Goal: Information Seeking & Learning: Find specific fact

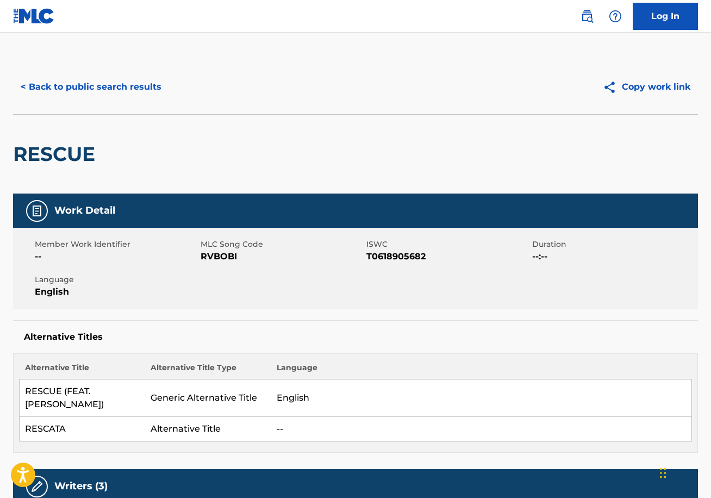
click at [69, 85] on button "< Back to public search results" at bounding box center [91, 86] width 156 height 27
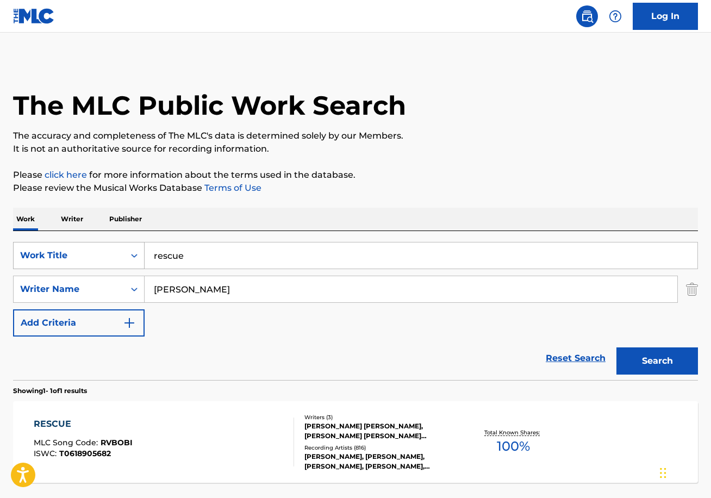
drag, startPoint x: 212, startPoint y: 258, endPoint x: 123, endPoint y: 251, distance: 88.4
click at [123, 251] on div "SearchWithCriteria58488a32-8e38-49ac-990f-e263390e5a48 Work Title rescue" at bounding box center [355, 255] width 685 height 27
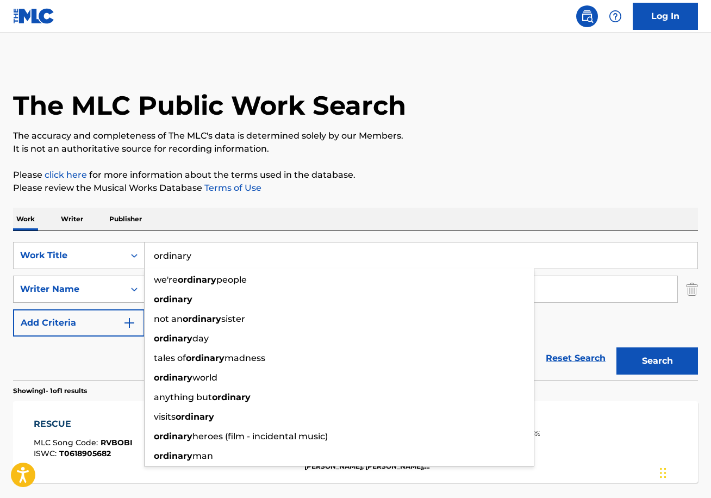
type input "ordinary"
click at [94, 291] on div "Writer Name" at bounding box center [69, 289] width 98 height 13
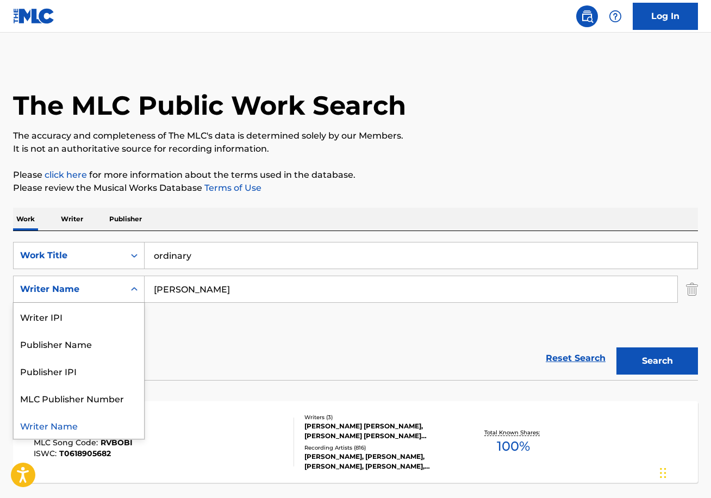
click at [79, 426] on div "Writer Name" at bounding box center [79, 425] width 131 height 27
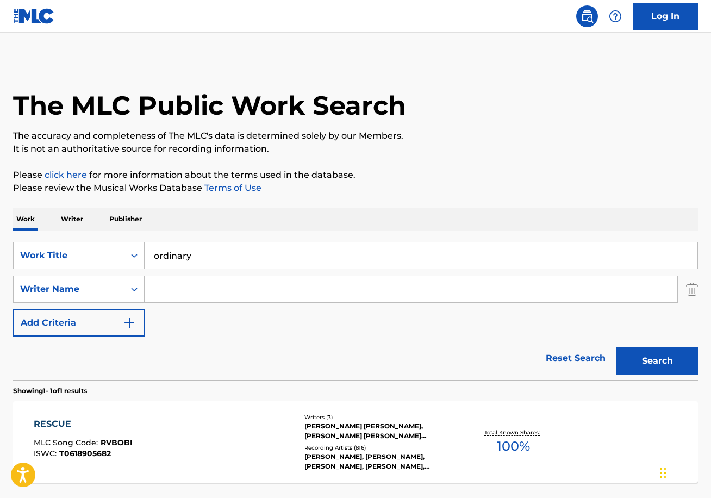
click at [189, 287] on input "Search Form" at bounding box center [411, 289] width 533 height 26
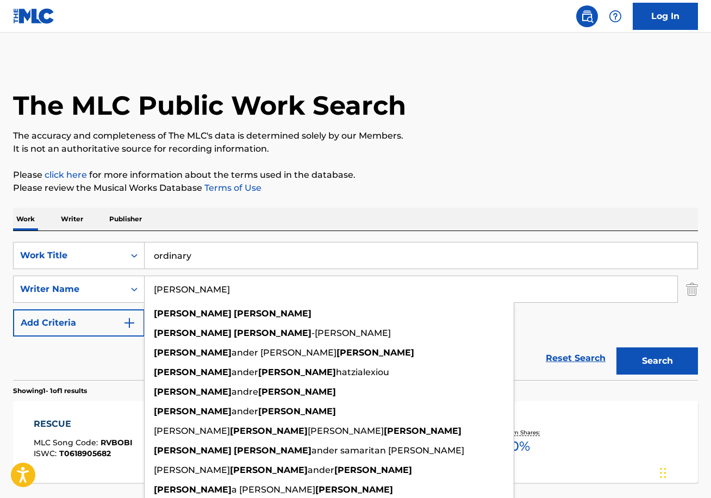
click at [657, 361] on button "Search" at bounding box center [658, 360] width 82 height 27
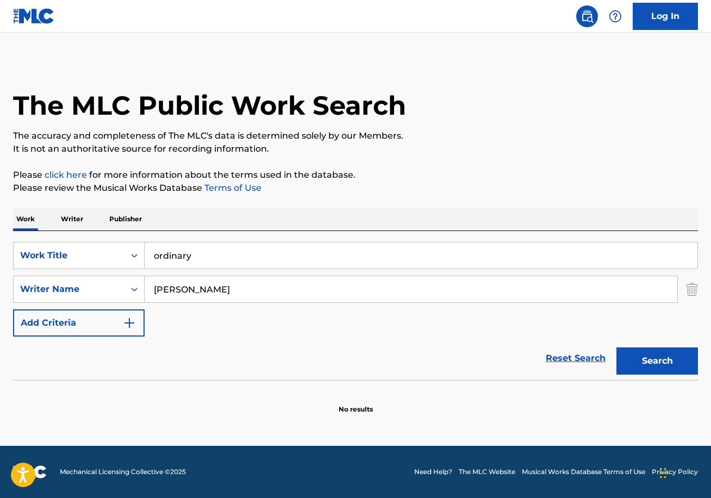
click at [662, 362] on button "Search" at bounding box center [658, 360] width 82 height 27
drag, startPoint x: 172, startPoint y: 290, endPoint x: 171, endPoint y: 299, distance: 9.4
click at [172, 290] on input "[PERSON_NAME]" at bounding box center [411, 289] width 533 height 26
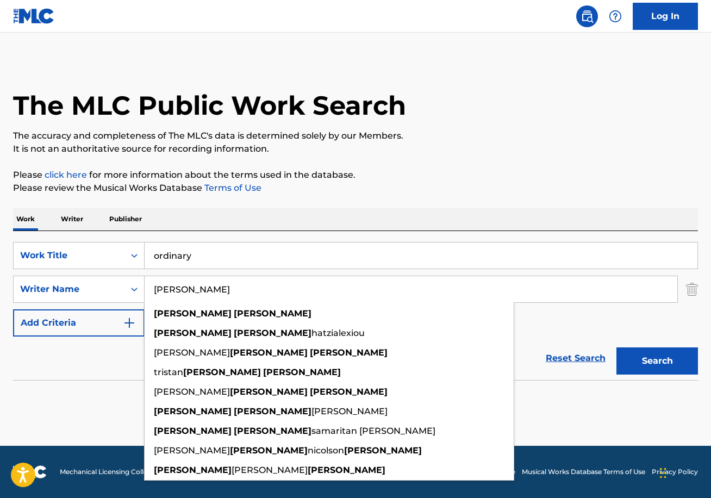
type input "[PERSON_NAME]"
click at [561, 324] on div "SearchWithCriteria58488a32-8e38-49ac-990f-e263390e5a48 Work Title ordinary Sear…" at bounding box center [355, 289] width 685 height 95
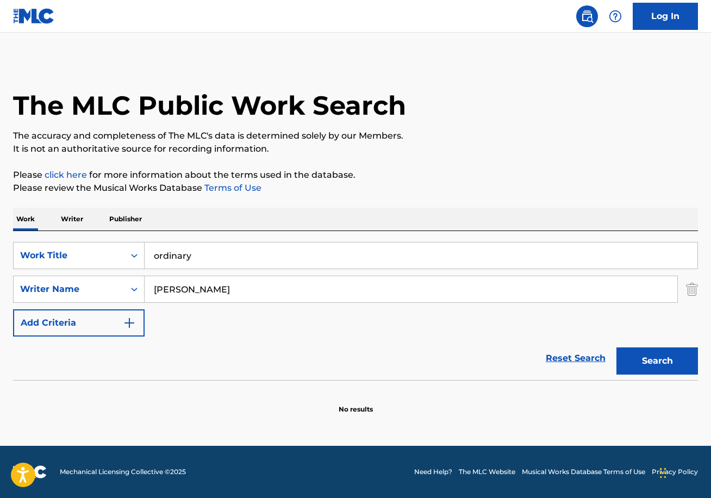
click at [648, 359] on button "Search" at bounding box center [658, 360] width 82 height 27
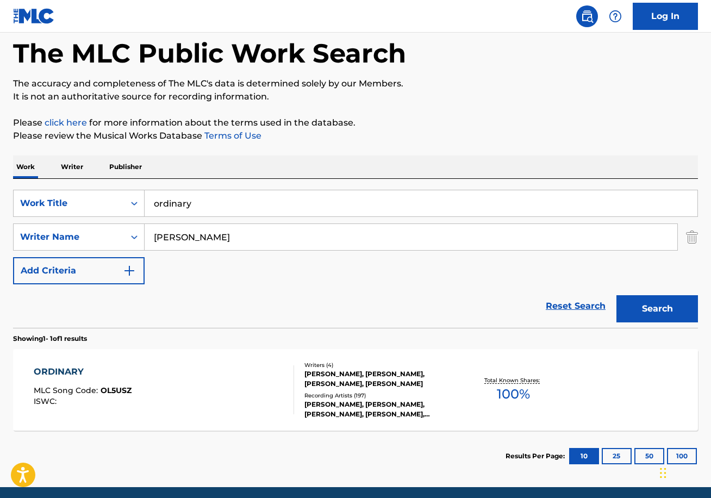
scroll to position [53, 0]
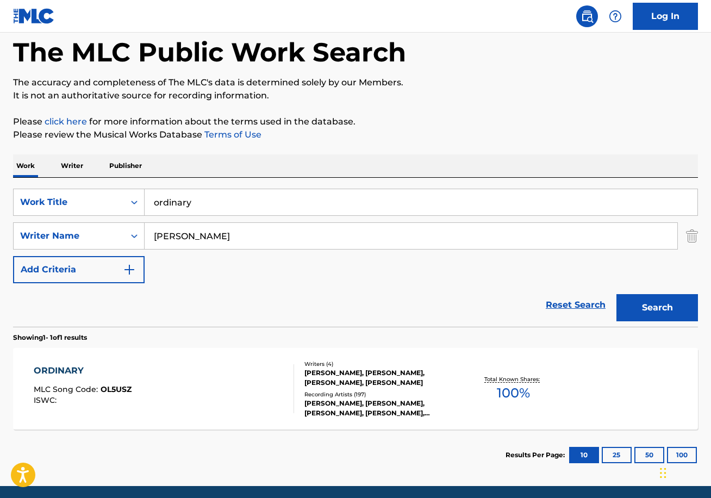
click at [215, 387] on div "ORDINARY MLC Song Code : OL5USZ ISWC :" at bounding box center [164, 388] width 260 height 49
